Goal: Transaction & Acquisition: Download file/media

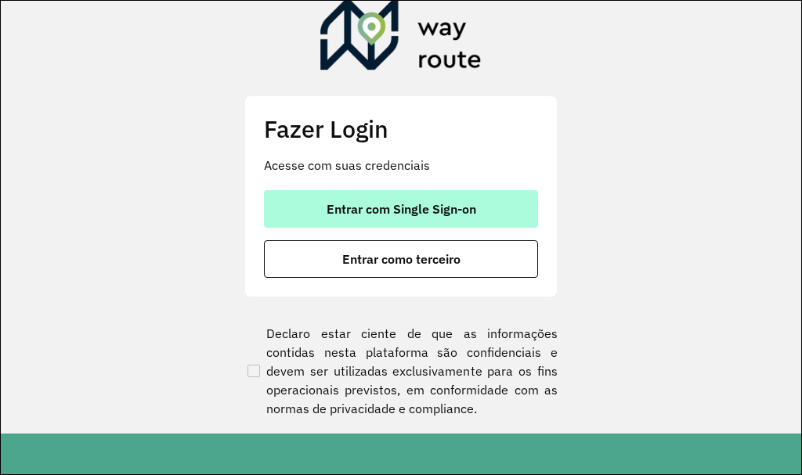
click at [379, 206] on span "Entrar com Single Sign-on" at bounding box center [402, 209] width 150 height 13
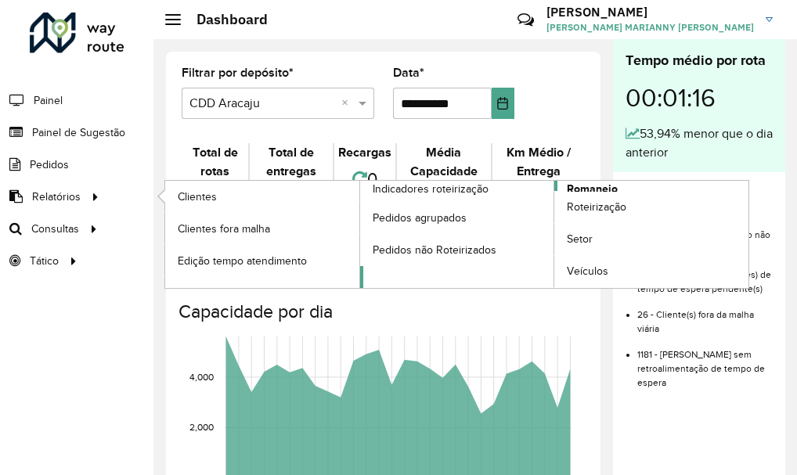
click at [594, 188] on span "Romaneio" at bounding box center [592, 189] width 51 height 16
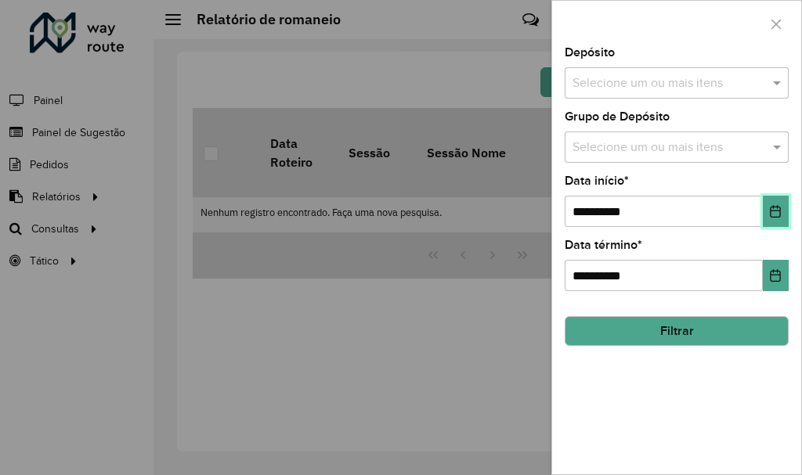
click at [783, 215] on button "Choose Date" at bounding box center [776, 211] width 26 height 31
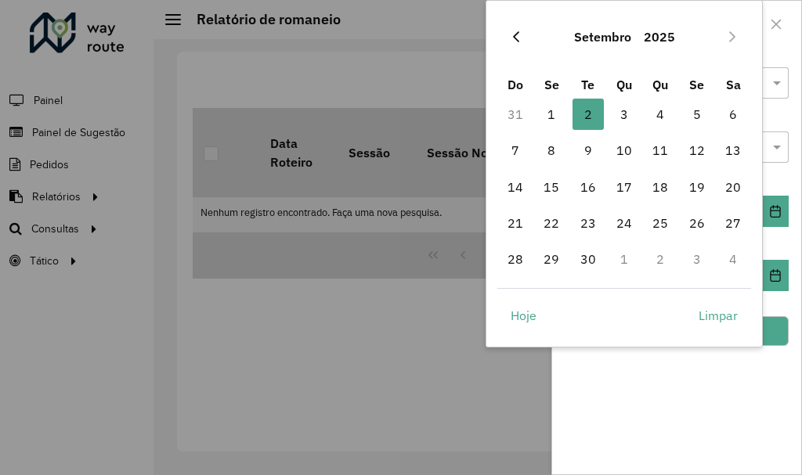
click at [519, 31] on icon "Previous Month" at bounding box center [516, 37] width 13 height 13
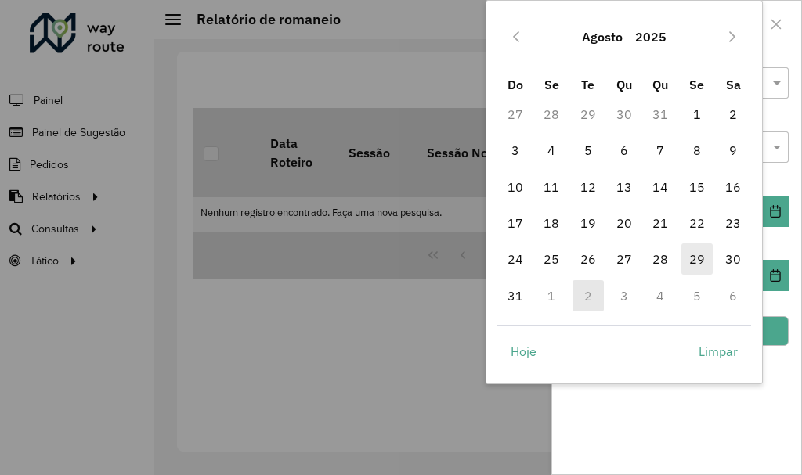
click at [693, 260] on span "29" at bounding box center [696, 259] width 31 height 31
type input "**********"
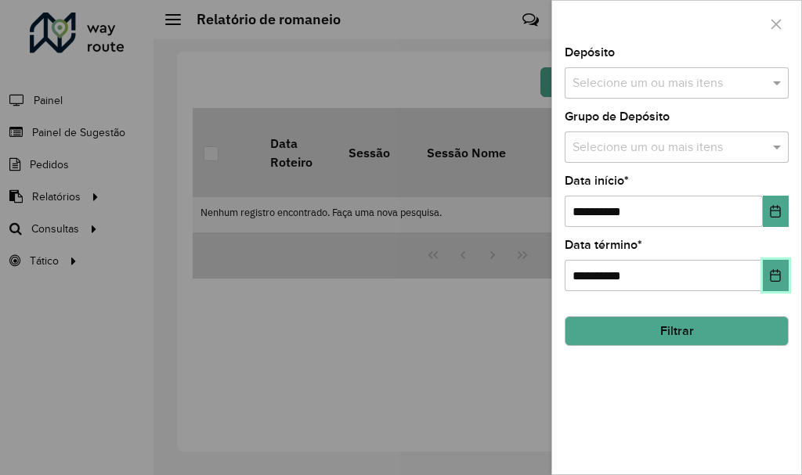
click at [773, 272] on icon "Choose Date" at bounding box center [776, 275] width 10 height 13
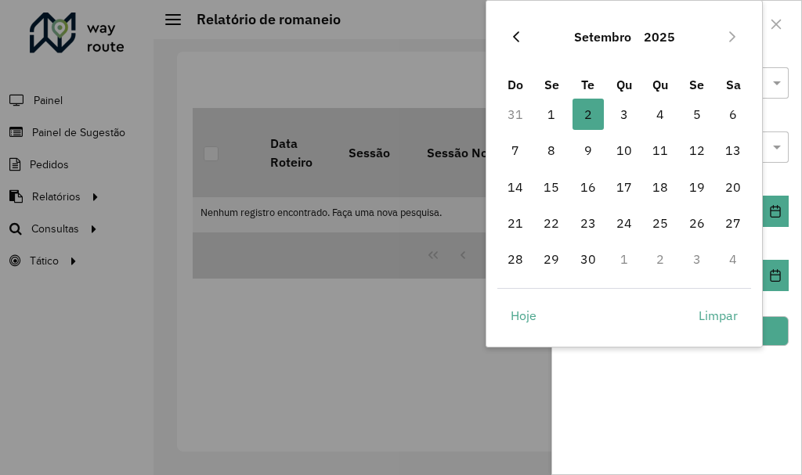
click at [522, 33] on icon "Previous Month" at bounding box center [516, 37] width 13 height 13
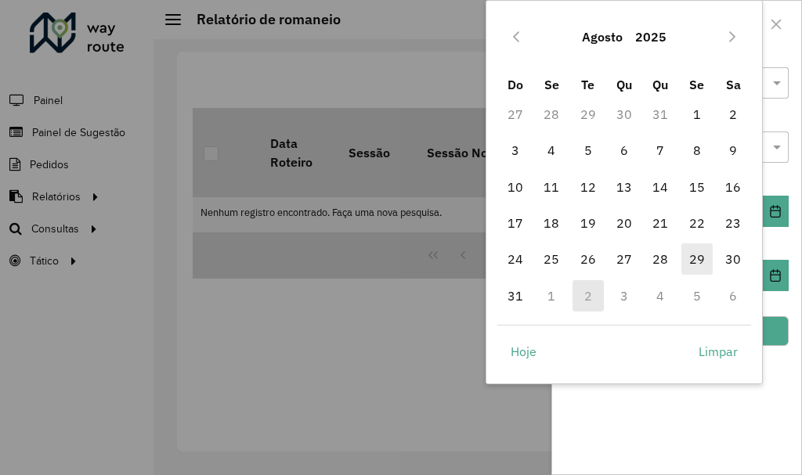
click at [707, 255] on span "29" at bounding box center [696, 259] width 31 height 31
type input "**********"
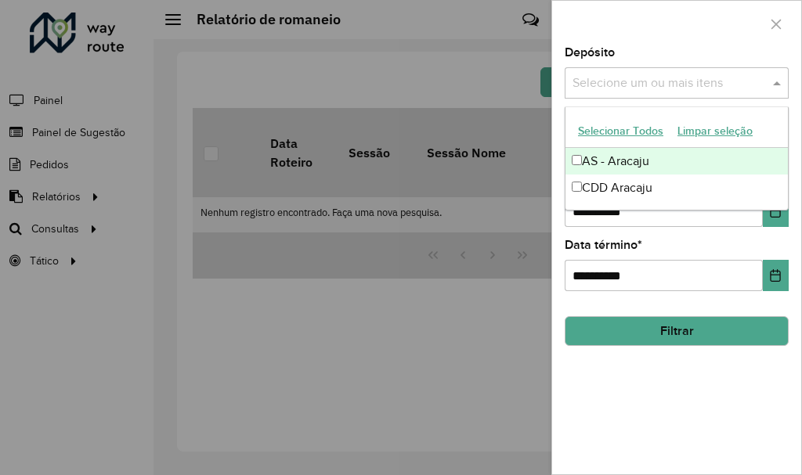
click at [609, 74] on input "text" at bounding box center [669, 83] width 201 height 19
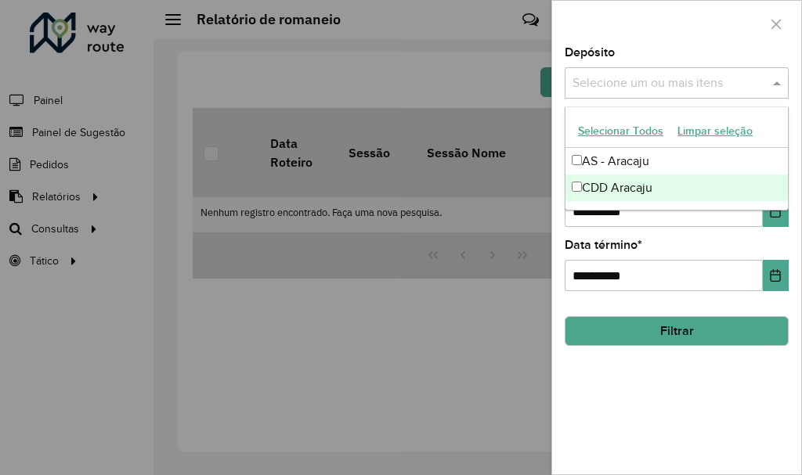
click at [624, 187] on div "CDD Aracaju" at bounding box center [677, 188] width 222 height 27
click at [668, 344] on button "Filtrar" at bounding box center [677, 331] width 224 height 30
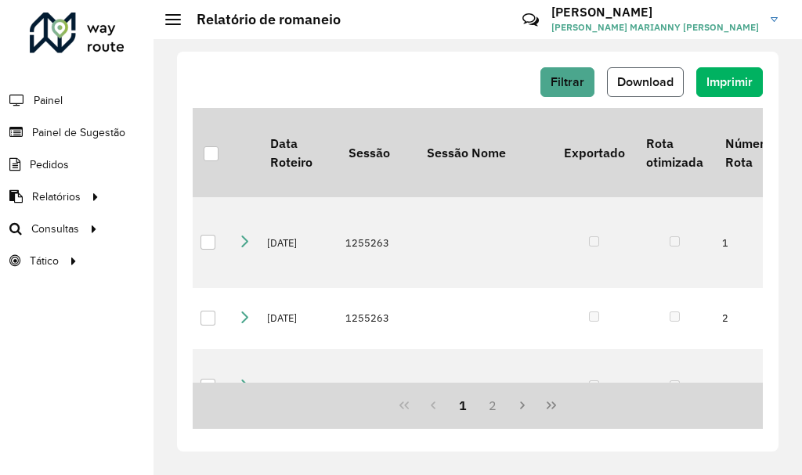
click at [663, 78] on span "Download" at bounding box center [645, 81] width 56 height 13
click at [660, 81] on span "Download" at bounding box center [645, 81] width 56 height 13
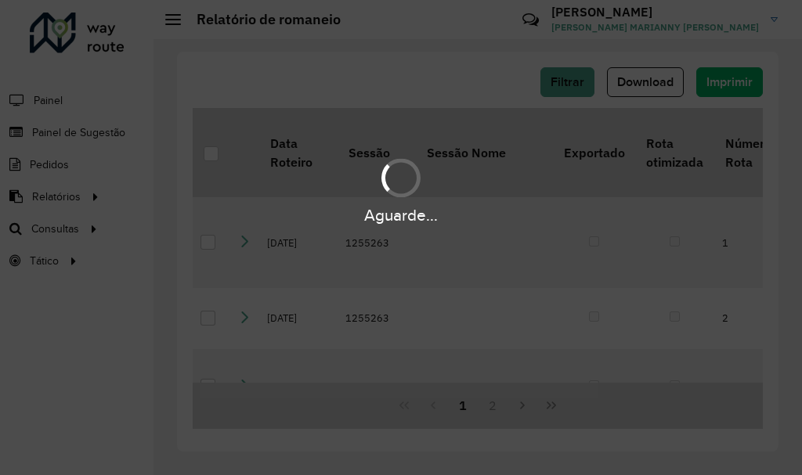
click at [576, 85] on div "Aguarde..." at bounding box center [401, 237] width 802 height 475
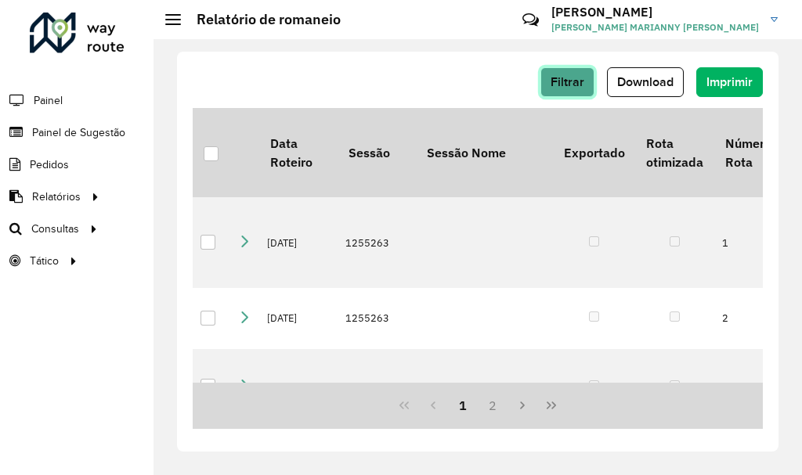
click at [584, 81] on span "Filtrar" at bounding box center [568, 81] width 34 height 13
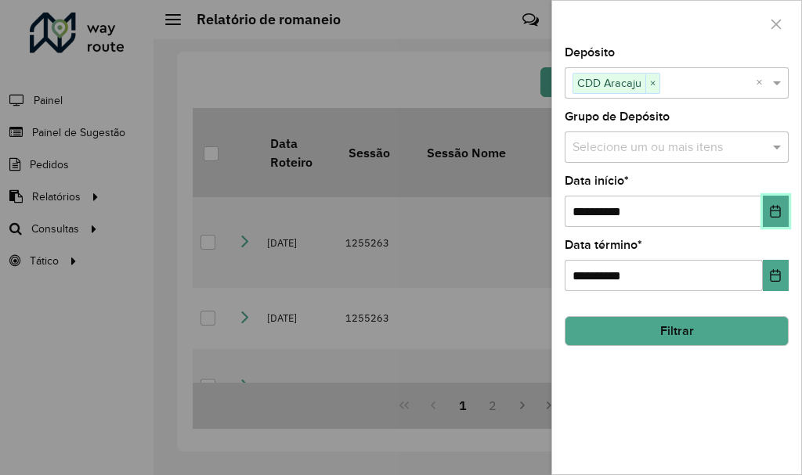
click at [774, 212] on icon "Choose Date" at bounding box center [775, 211] width 13 height 13
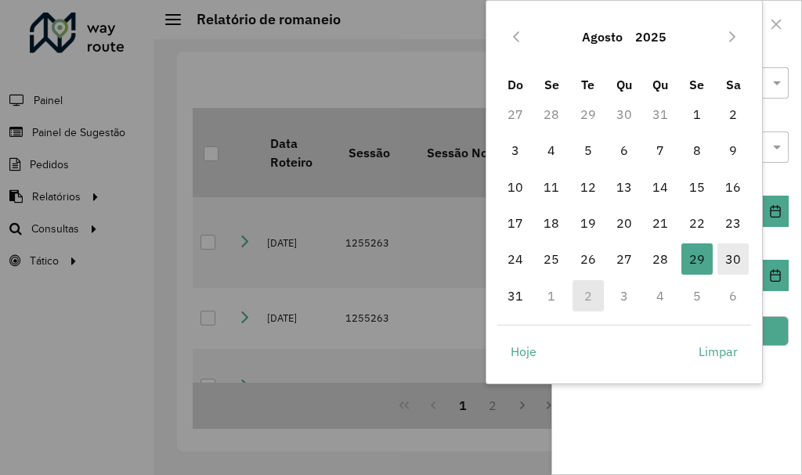
click at [739, 259] on span "30" at bounding box center [732, 259] width 31 height 31
type input "**********"
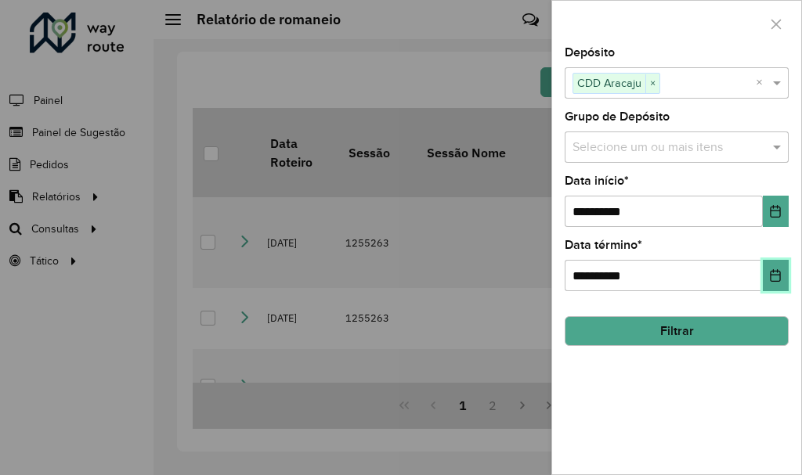
click at [769, 271] on icon "Choose Date" at bounding box center [775, 275] width 13 height 13
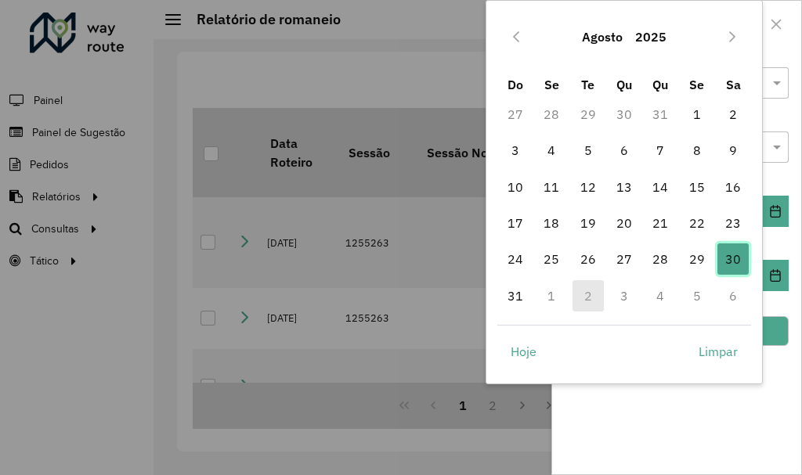
click at [734, 258] on span "30" at bounding box center [732, 259] width 31 height 31
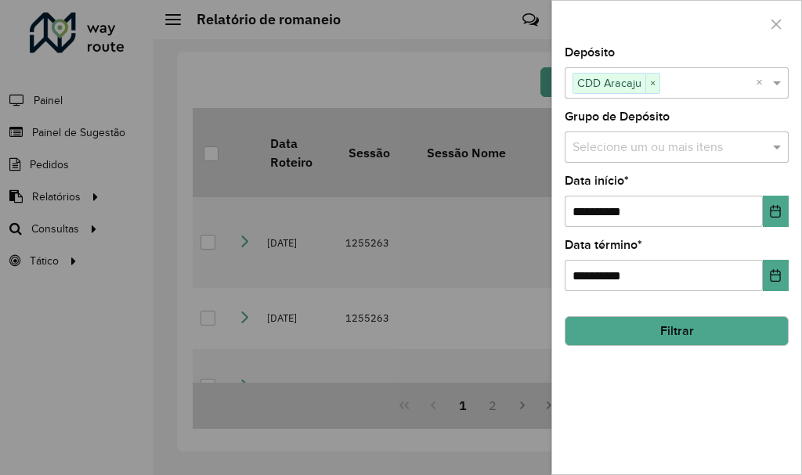
click at [727, 345] on button "Filtrar" at bounding box center [677, 331] width 224 height 30
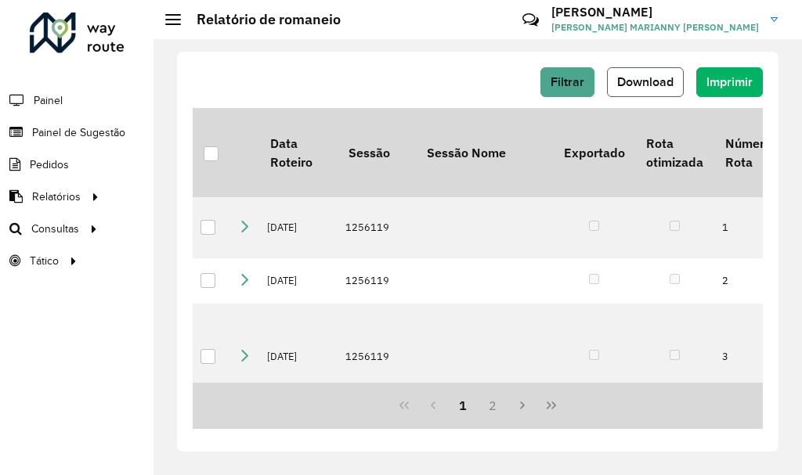
click at [636, 82] on span "Download" at bounding box center [645, 81] width 56 height 13
click at [588, 93] on button "Filtrar" at bounding box center [567, 82] width 54 height 30
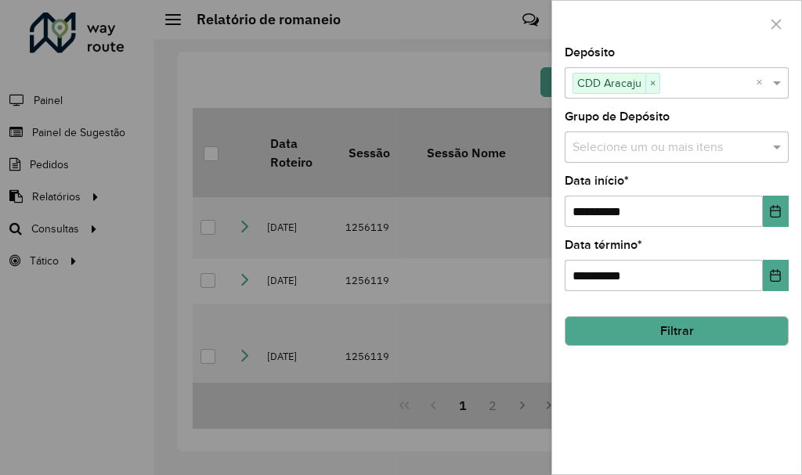
click at [653, 325] on button "Filtrar" at bounding box center [677, 331] width 224 height 30
